Goal: Task Accomplishment & Management: Manage account settings

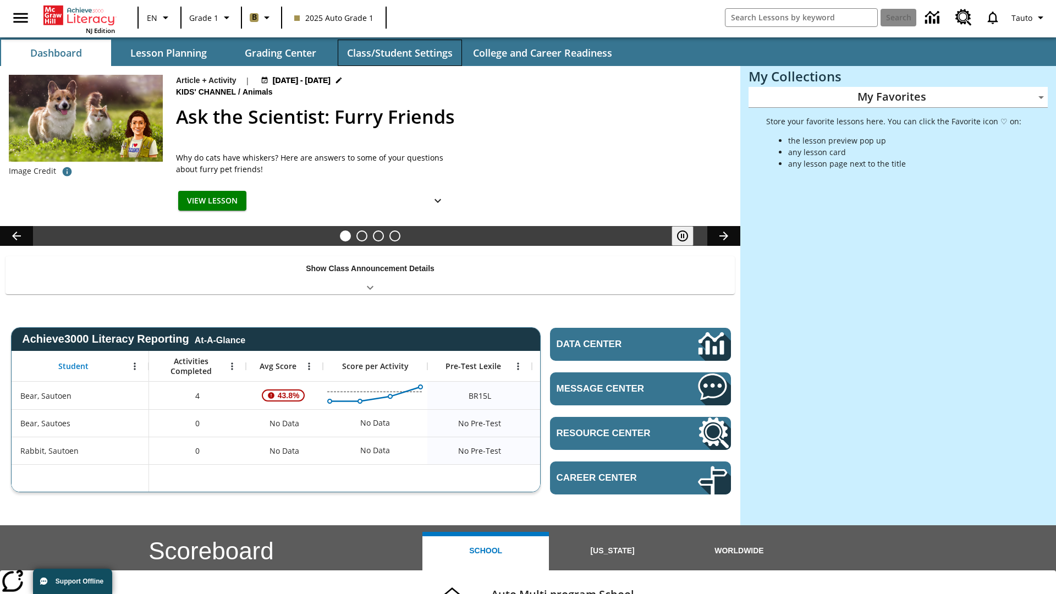
click at [399, 53] on button "Class/Student Settings" at bounding box center [400, 53] width 124 height 26
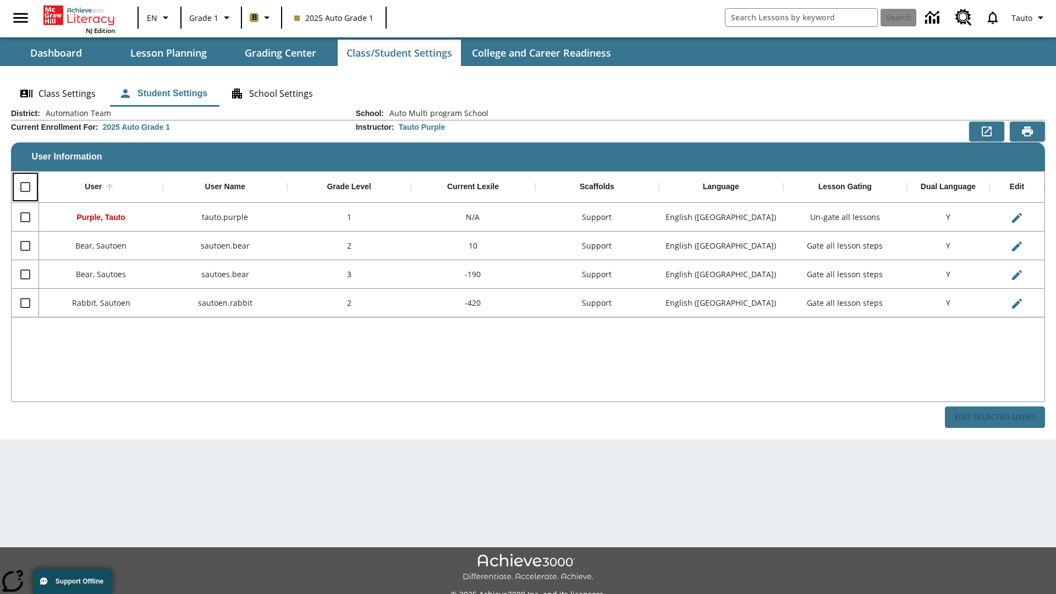
click at [25, 187] on input "Select all rows" at bounding box center [25, 186] width 23 height 23
checkbox input "true"
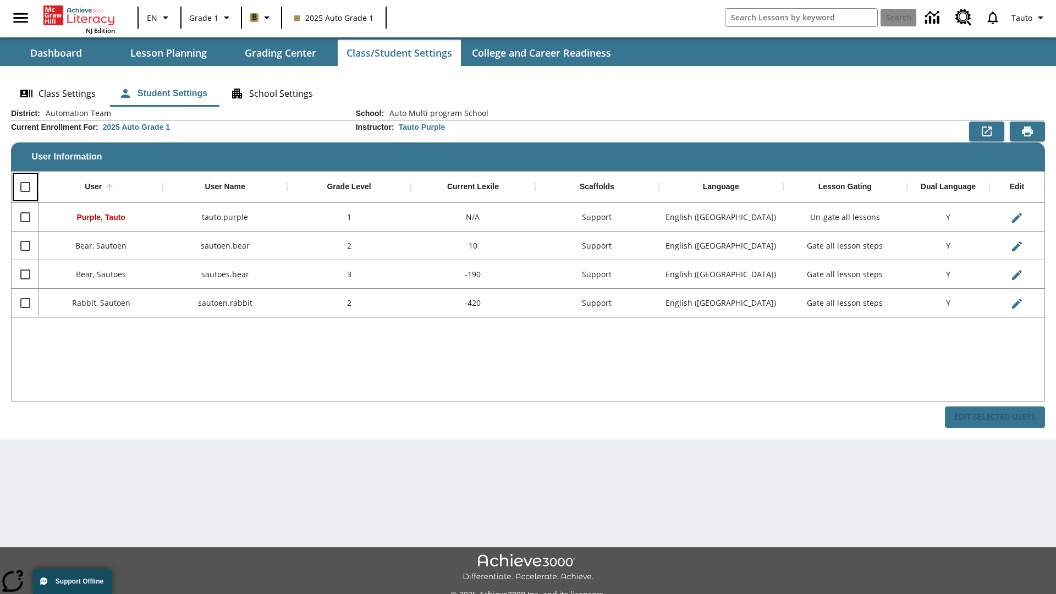
checkbox input "true"
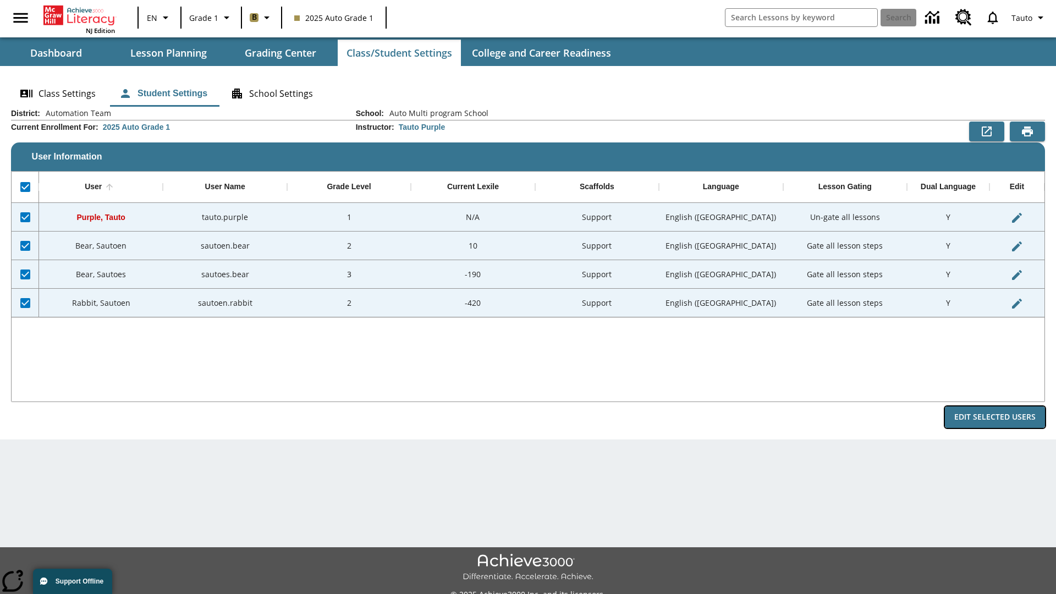
click at [995, 417] on button "Edit Selected Users" at bounding box center [995, 416] width 100 height 21
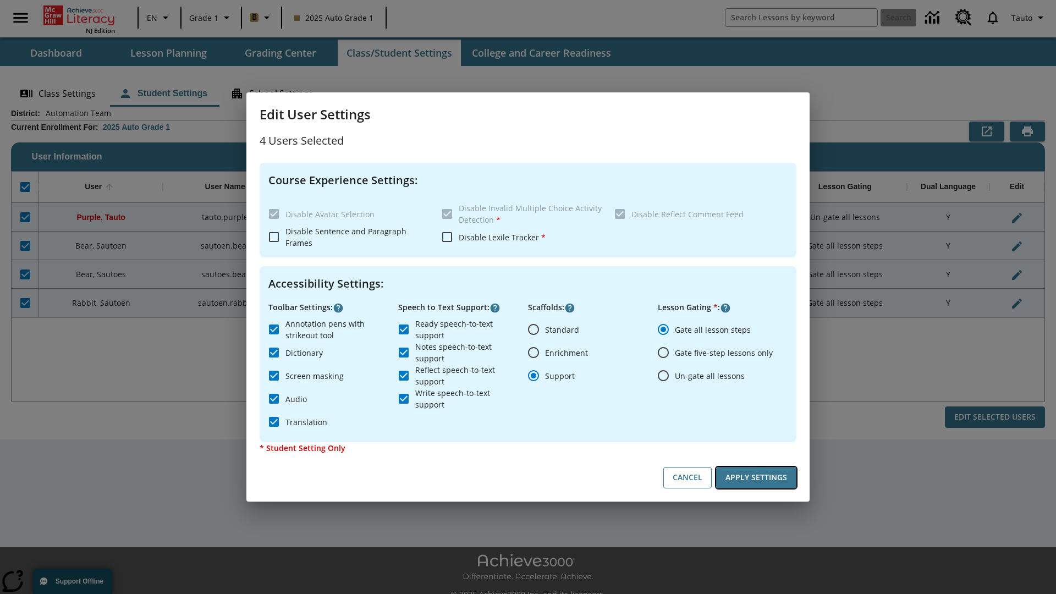
click at [756, 477] on button "Apply Settings" at bounding box center [756, 477] width 80 height 21
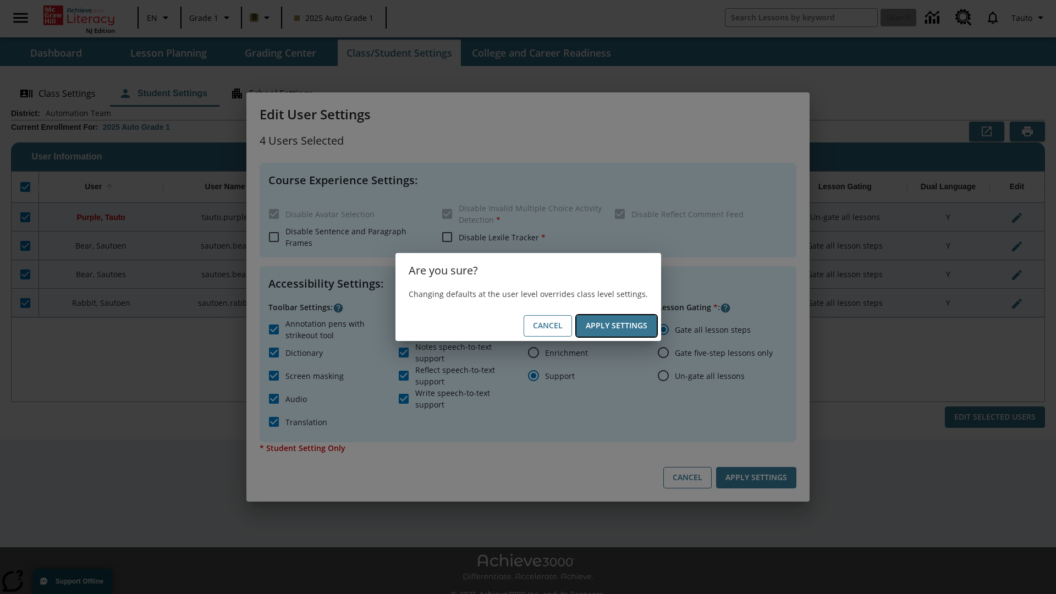
click at [616, 325] on button "Apply Settings" at bounding box center [616, 325] width 80 height 21
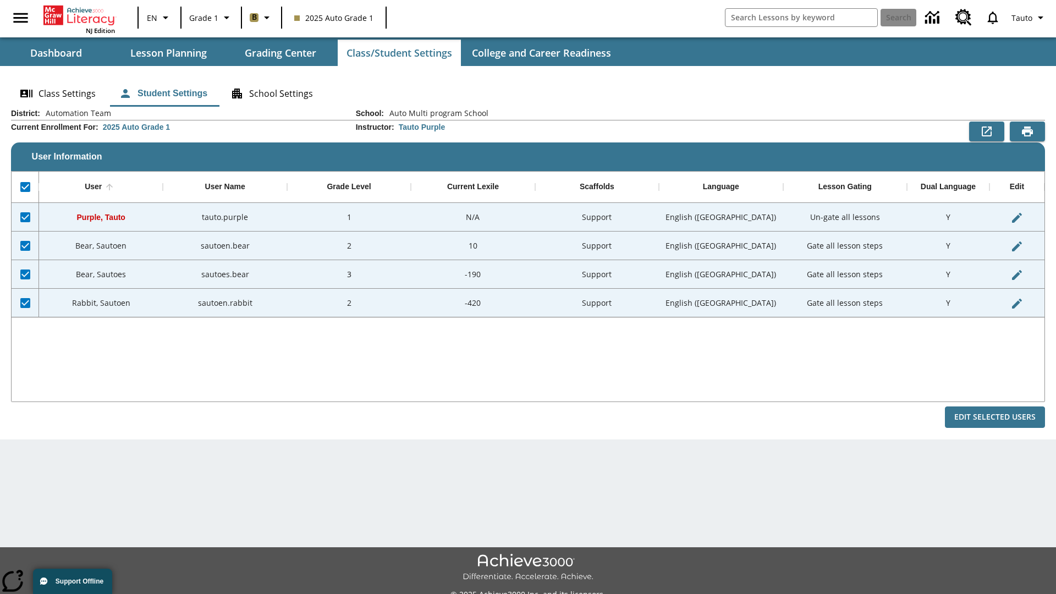
checkbox input "false"
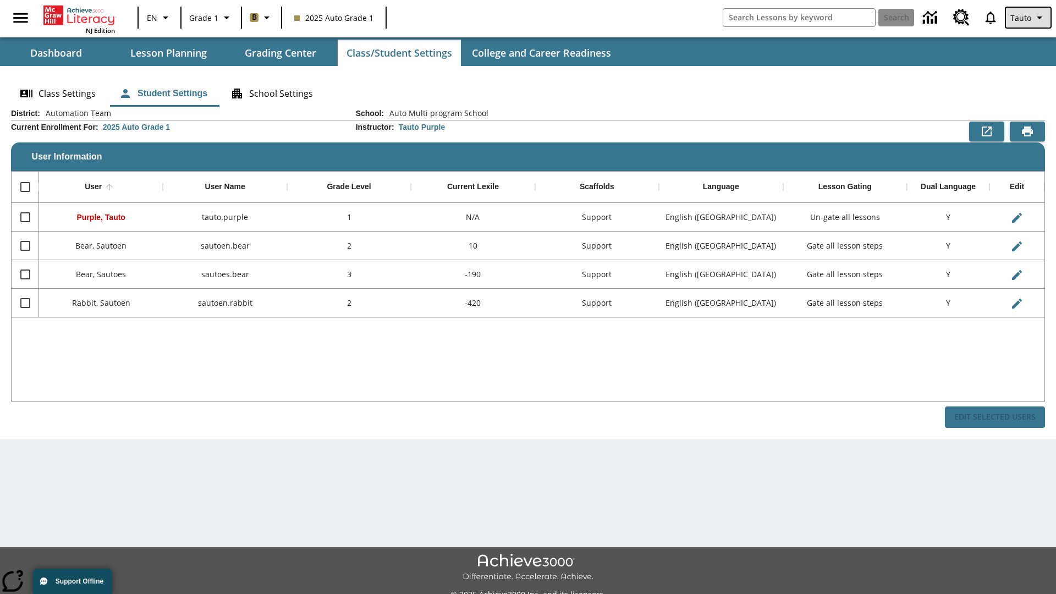
click at [1029, 18] on span "Tauto" at bounding box center [1020, 18] width 21 height 12
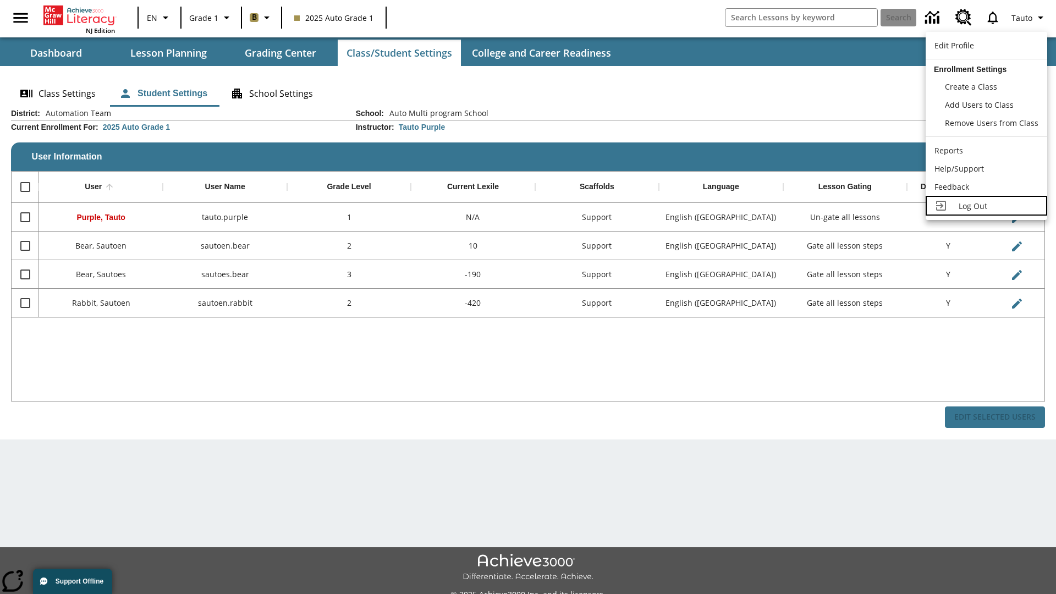
click at [986, 206] on span "Log Out" at bounding box center [972, 206] width 29 height 10
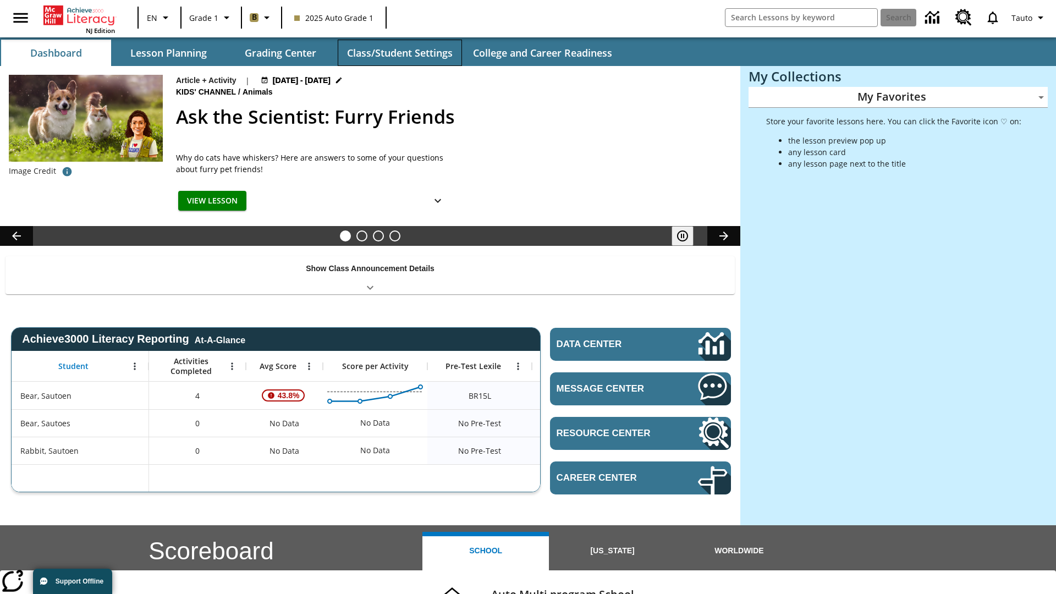
click at [399, 53] on button "Class/Student Settings" at bounding box center [400, 53] width 124 height 26
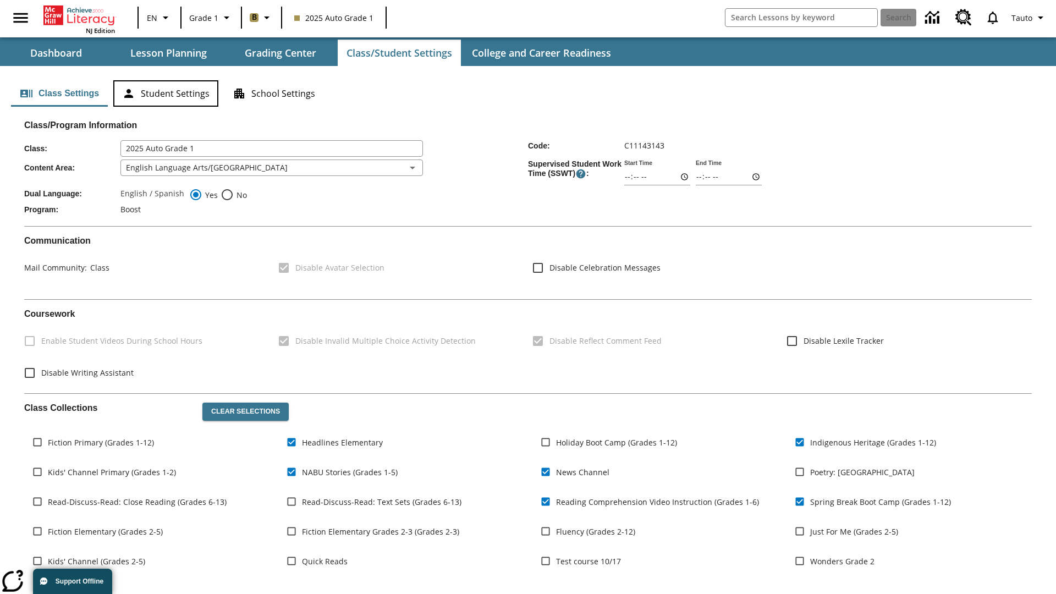
click at [165, 93] on button "Student Settings" at bounding box center [165, 93] width 105 height 26
